Goal: Find specific page/section: Find specific page/section

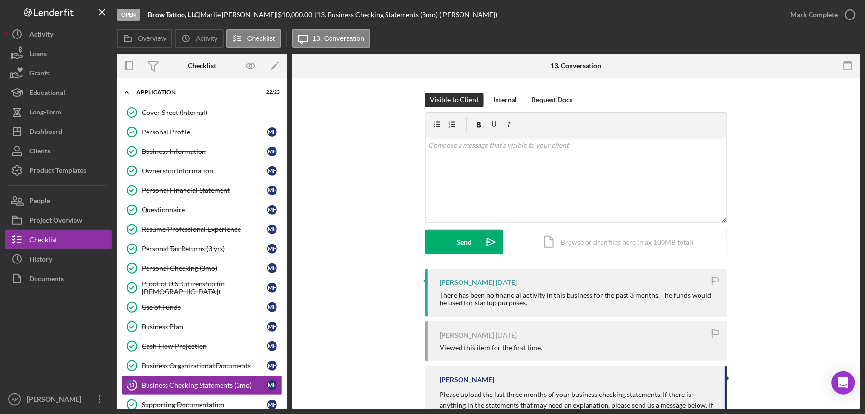
scroll to position [101, 0]
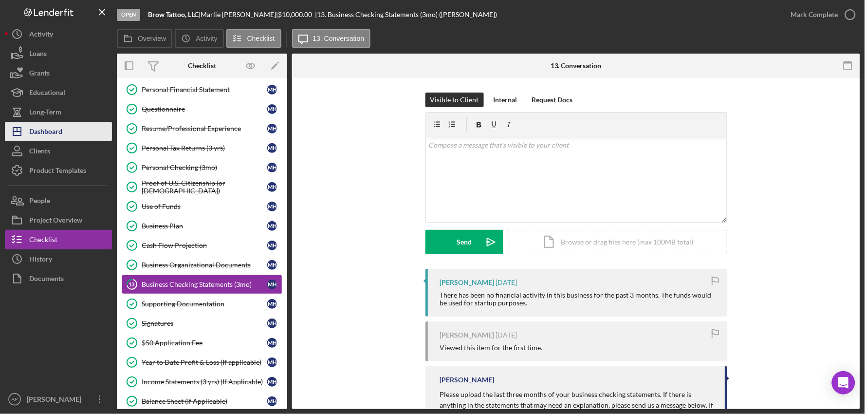
click at [75, 129] on button "Icon/Dashboard Dashboard" at bounding box center [58, 131] width 107 height 19
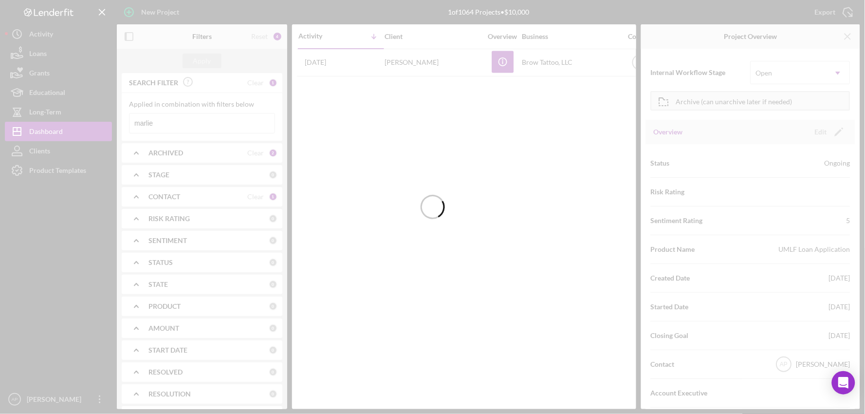
click at [178, 122] on div at bounding box center [432, 207] width 865 height 414
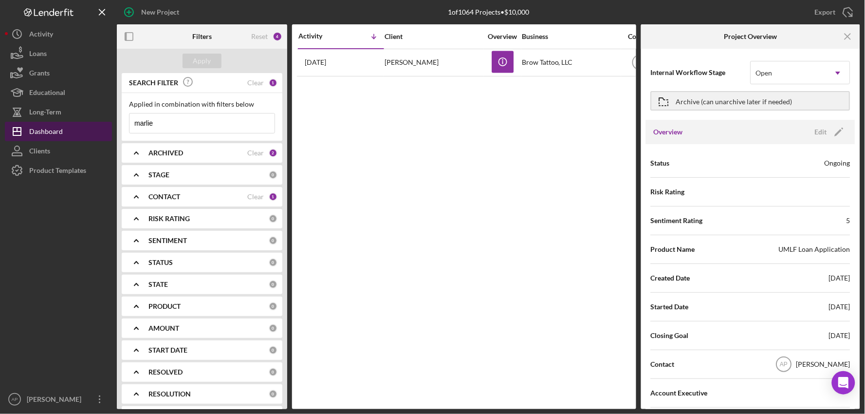
drag, startPoint x: 161, startPoint y: 122, endPoint x: 110, endPoint y: 123, distance: 51.6
click at [110, 123] on div "New Project 1 of 1064 Projects • $10,000 marlie Export Icon/Export Filters Rese…" at bounding box center [432, 204] width 855 height 409
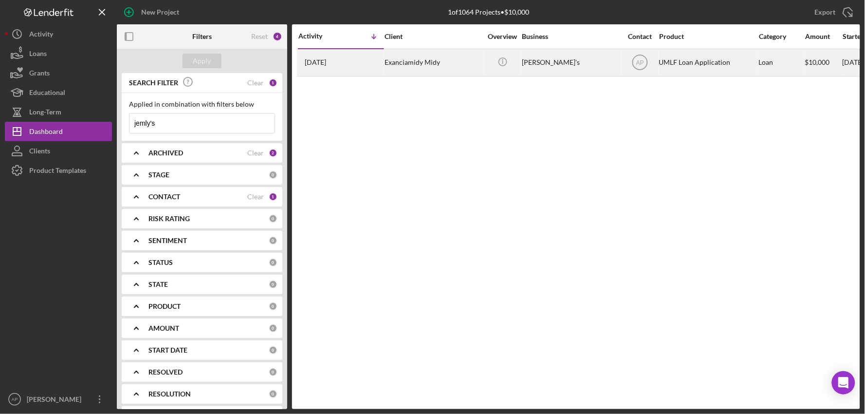
type input "jemly's"
click at [602, 65] on div "[PERSON_NAME]'s" at bounding box center [570, 63] width 97 height 26
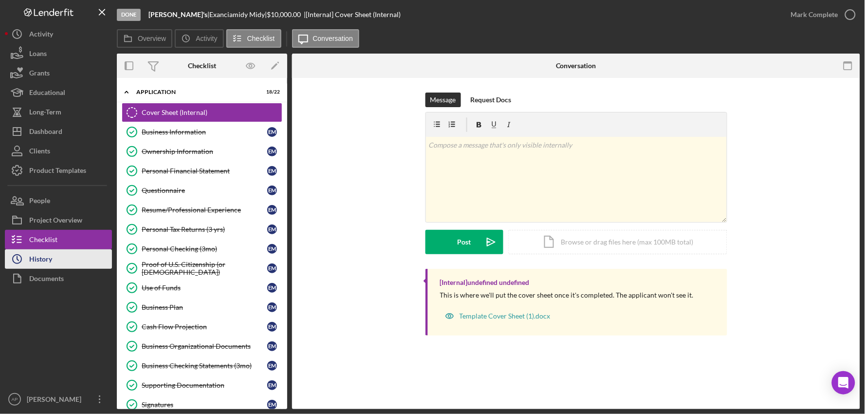
click at [57, 252] on button "Icon/History History" at bounding box center [58, 258] width 107 height 19
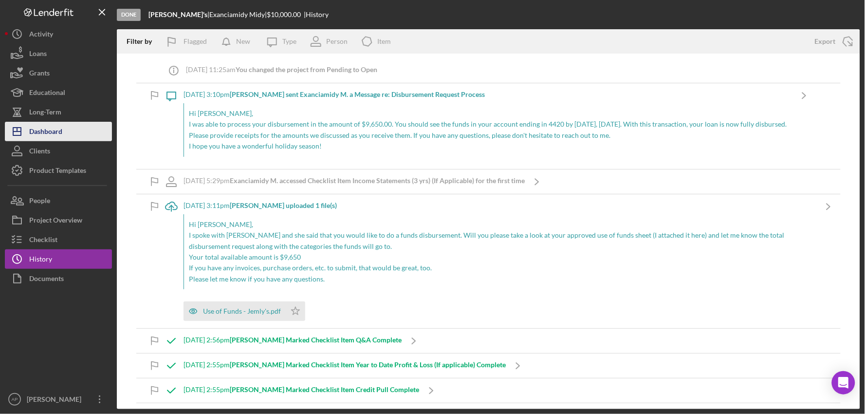
drag, startPoint x: 55, startPoint y: 135, endPoint x: 96, endPoint y: 128, distance: 42.0
click at [55, 135] on div "Dashboard" at bounding box center [45, 133] width 33 height 22
